Goal: Check status: Check status

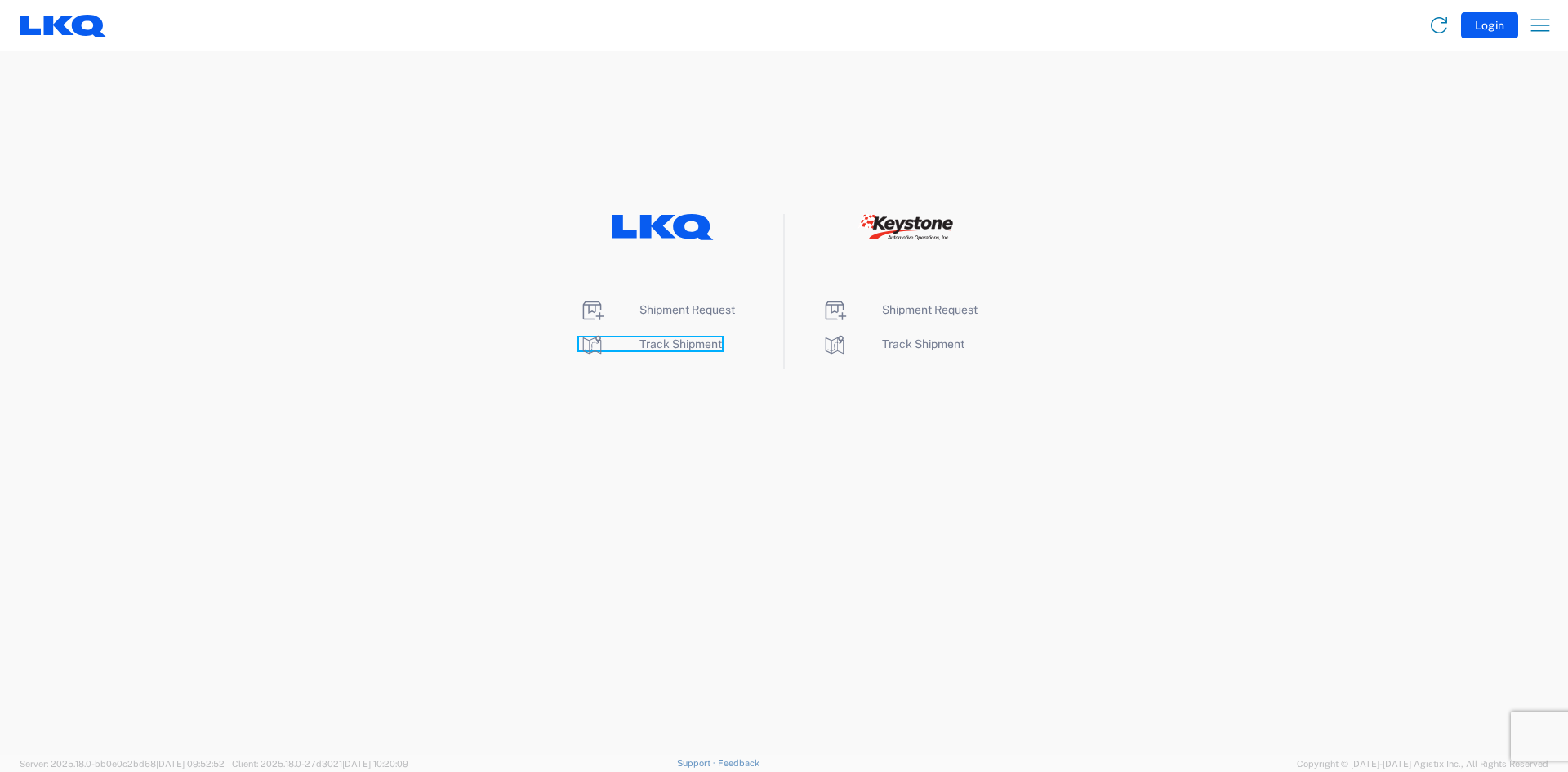
click at [687, 343] on span "Track Shipment" at bounding box center [681, 344] width 83 height 13
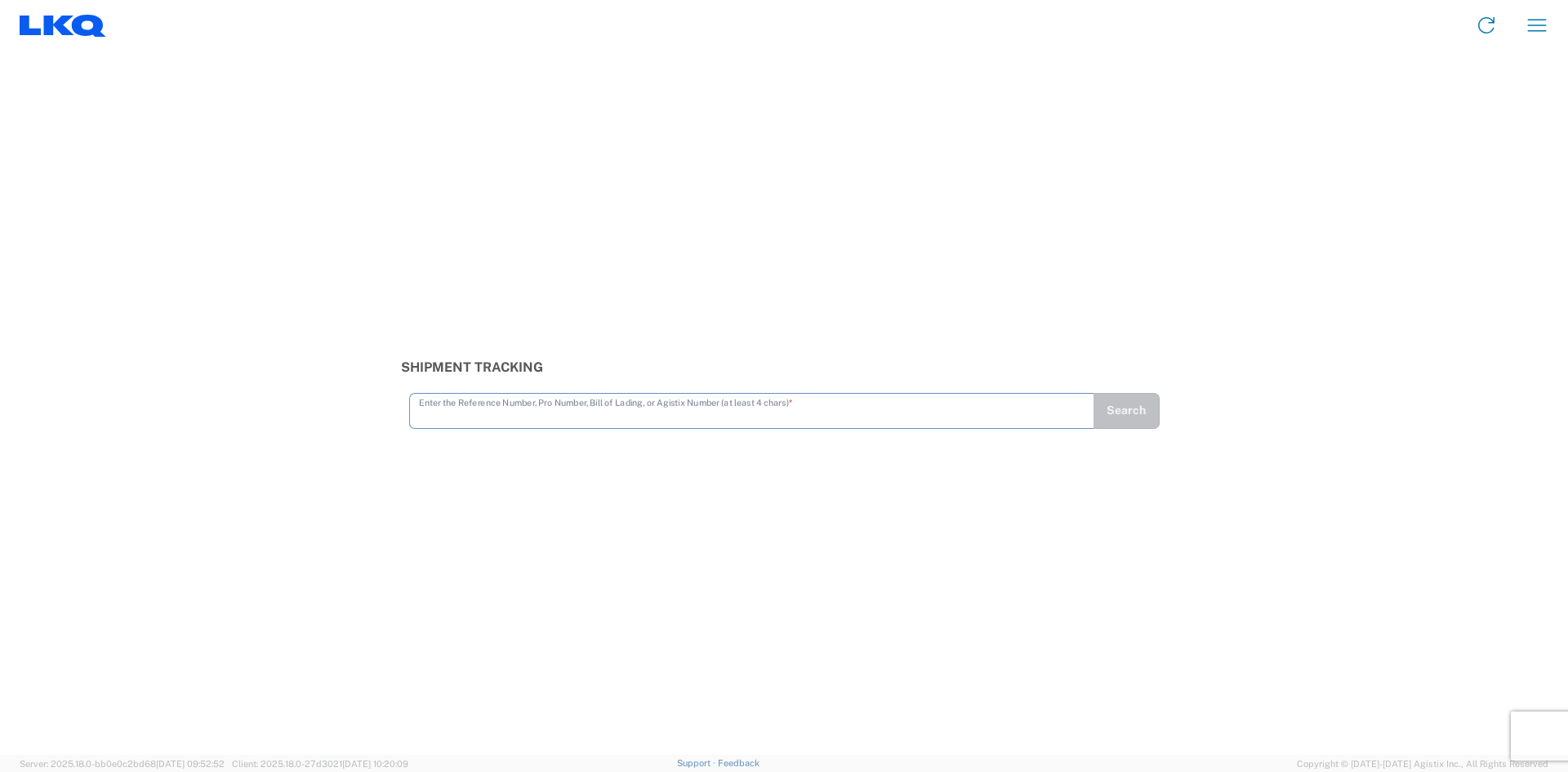
click at [478, 422] on input "text" at bounding box center [752, 410] width 666 height 29
type input "56669497"
click at [1136, 420] on button "Search" at bounding box center [1126, 411] width 67 height 36
